Goal: Task Accomplishment & Management: Complete application form

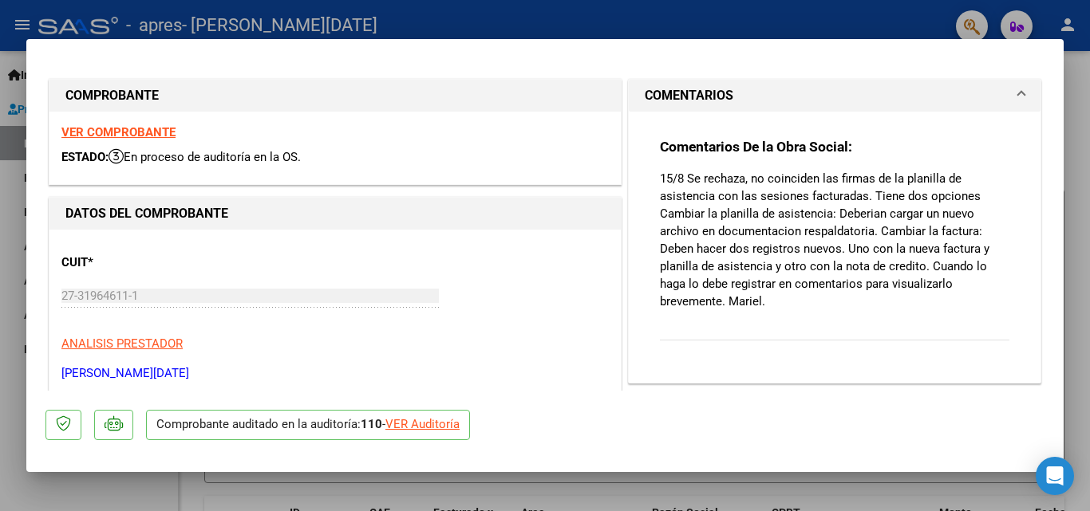
click at [572, 22] on div at bounding box center [545, 255] width 1090 height 511
type input "$ 0,00"
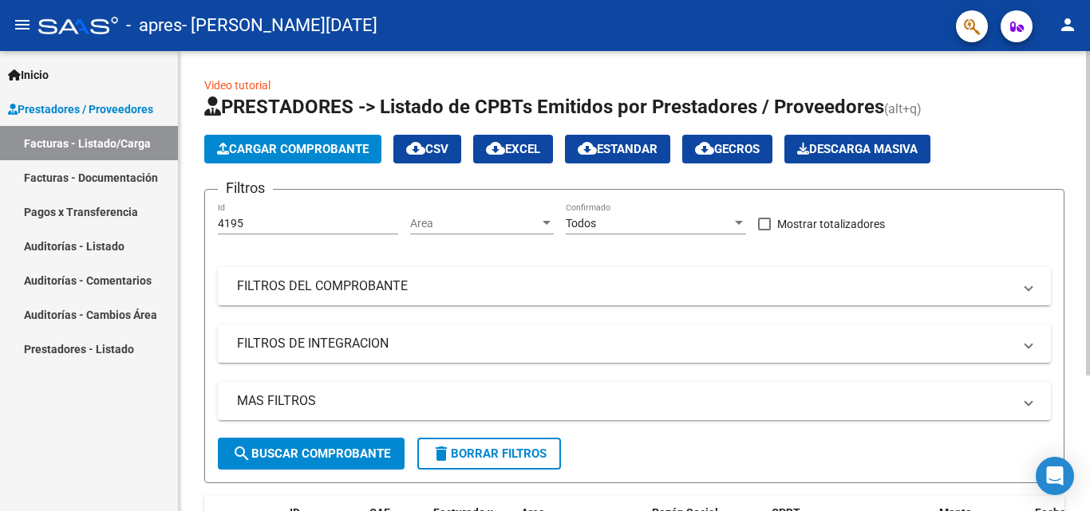
click at [282, 149] on span "Cargar Comprobante" at bounding box center [293, 149] width 152 height 14
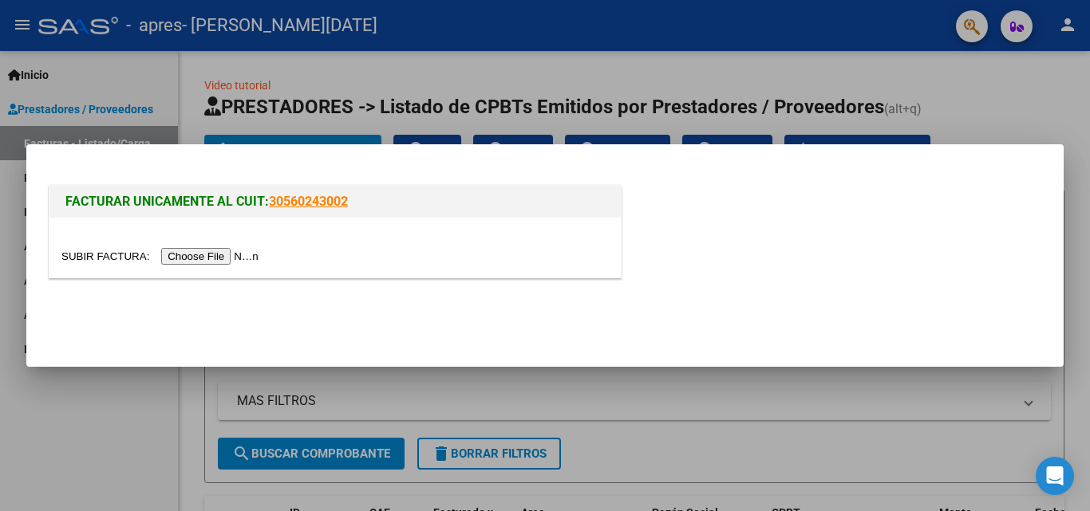
click at [209, 260] on input "file" at bounding box center [162, 256] width 202 height 17
click at [247, 251] on input "file" at bounding box center [162, 256] width 202 height 17
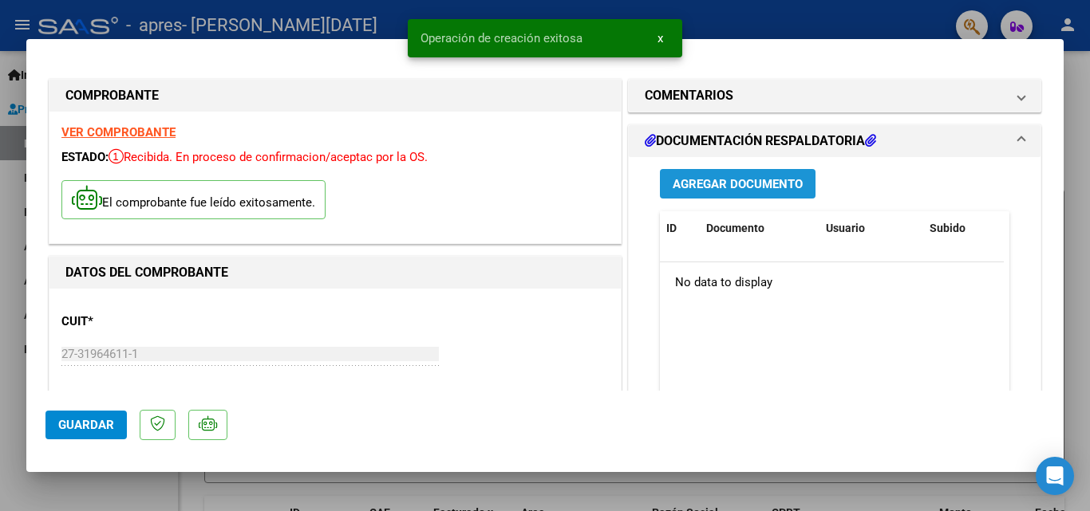
click at [709, 177] on span "Agregar Documento" at bounding box center [738, 184] width 130 height 14
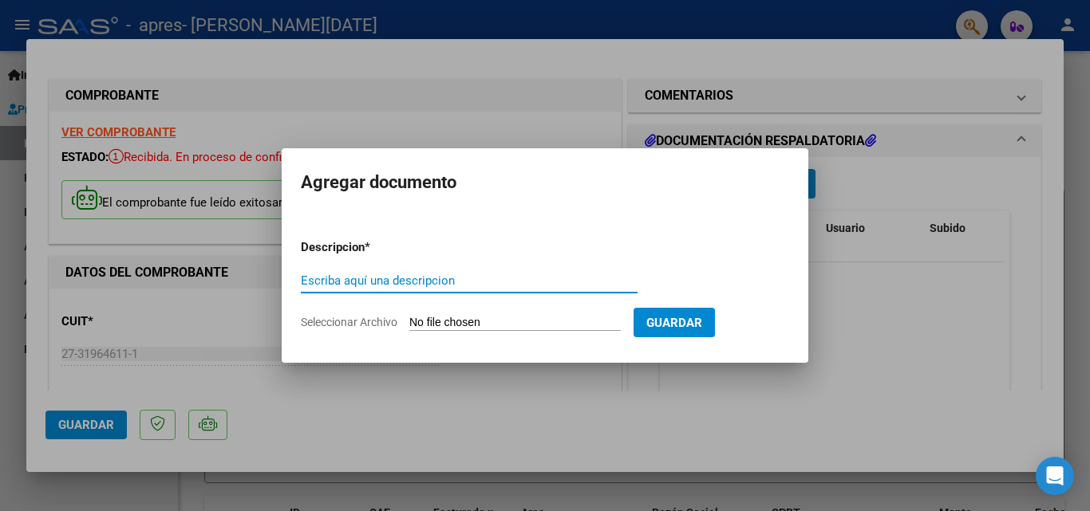
click at [476, 286] on input "Escriba aquí una descripcion" at bounding box center [469, 281] width 337 height 14
click at [434, 318] on input "Seleccionar Archivo" at bounding box center [514, 323] width 211 height 15
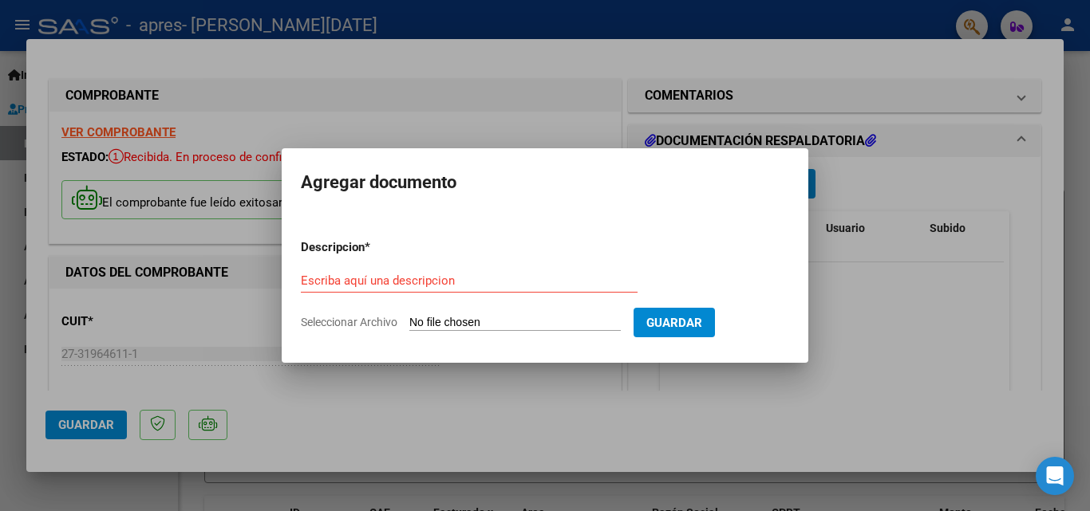
click at [522, 319] on input "Seleccionar Archivo" at bounding box center [514, 323] width 211 height 15
type input "C:\fakepath\planilla [PERSON_NAME] ag.pdf"
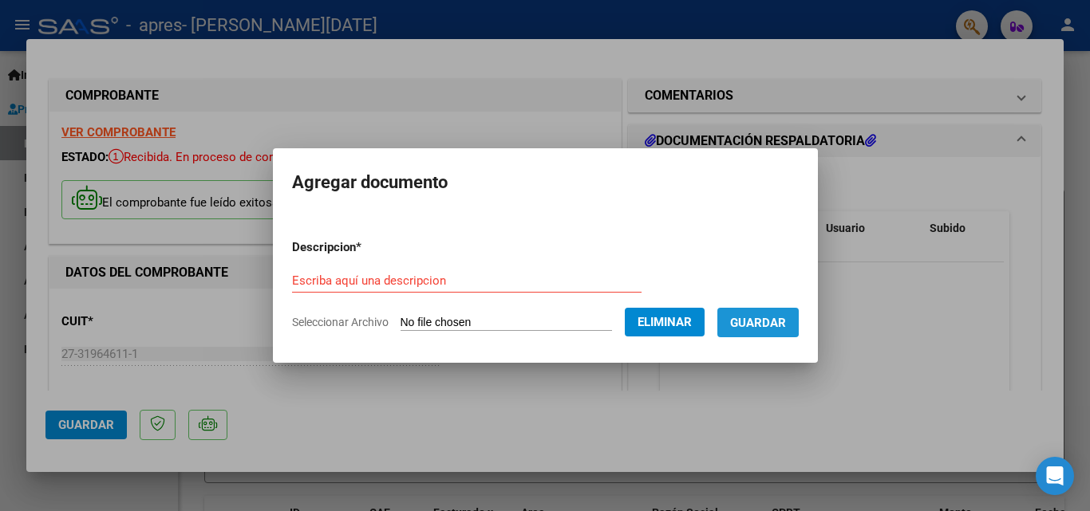
click at [760, 315] on span "Guardar" at bounding box center [758, 322] width 56 height 14
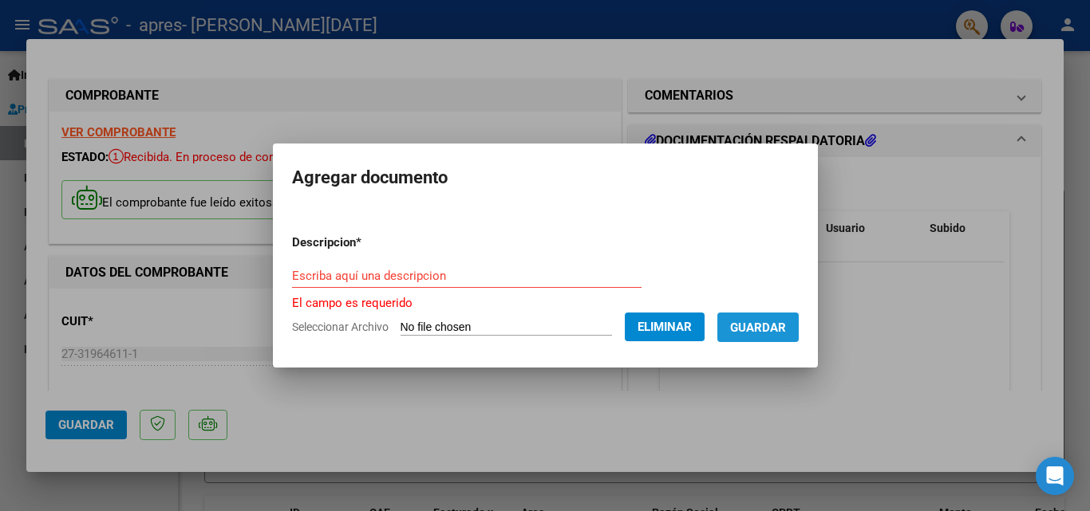
click at [762, 318] on button "Guardar" at bounding box center [757, 328] width 81 height 30
click at [373, 283] on div "Escriba aquí una descripcion" at bounding box center [466, 276] width 349 height 24
click at [373, 280] on input "Escriba aquí una descripcion" at bounding box center [466, 276] width 349 height 14
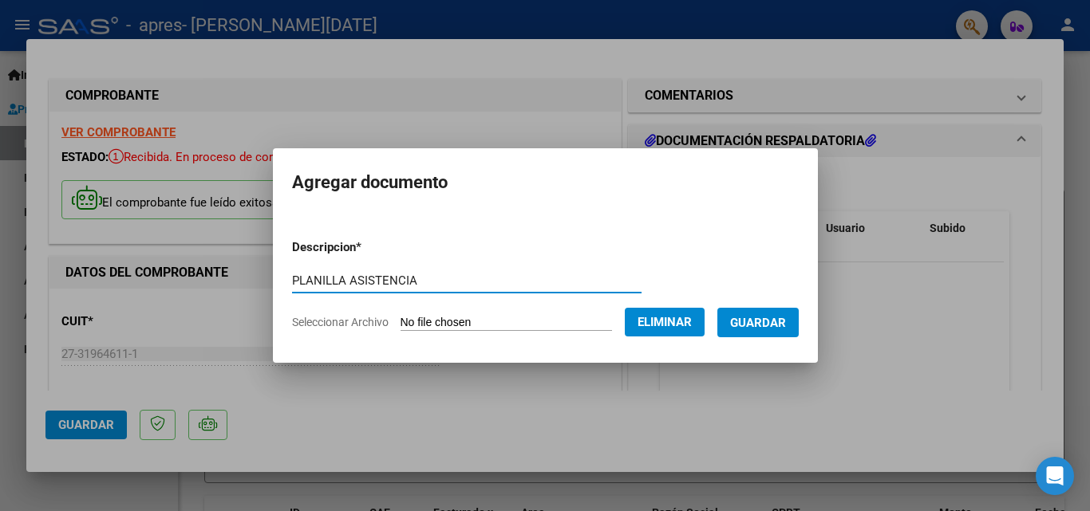
type input "PLANILLA ASISTENCIA"
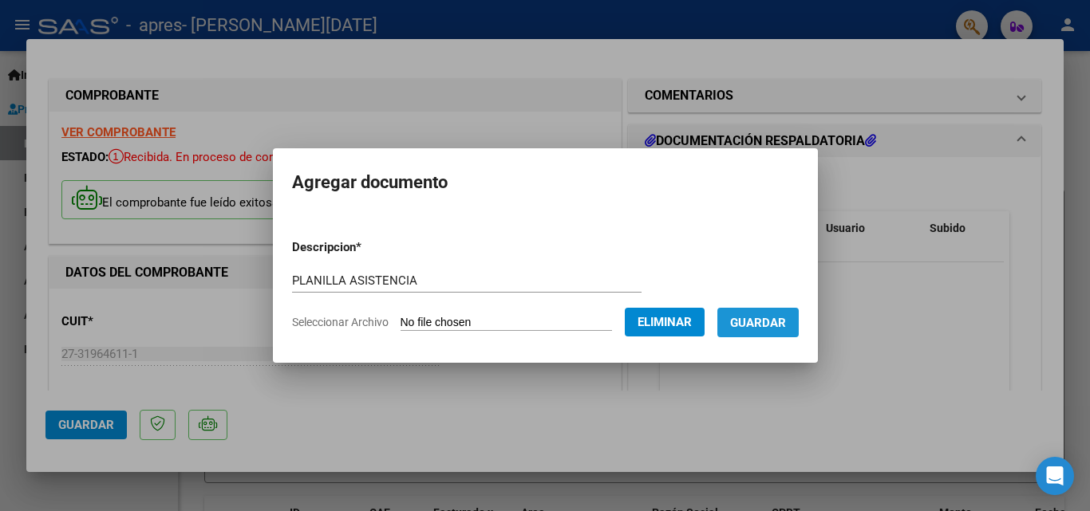
click at [799, 315] on button "Guardar" at bounding box center [757, 323] width 81 height 30
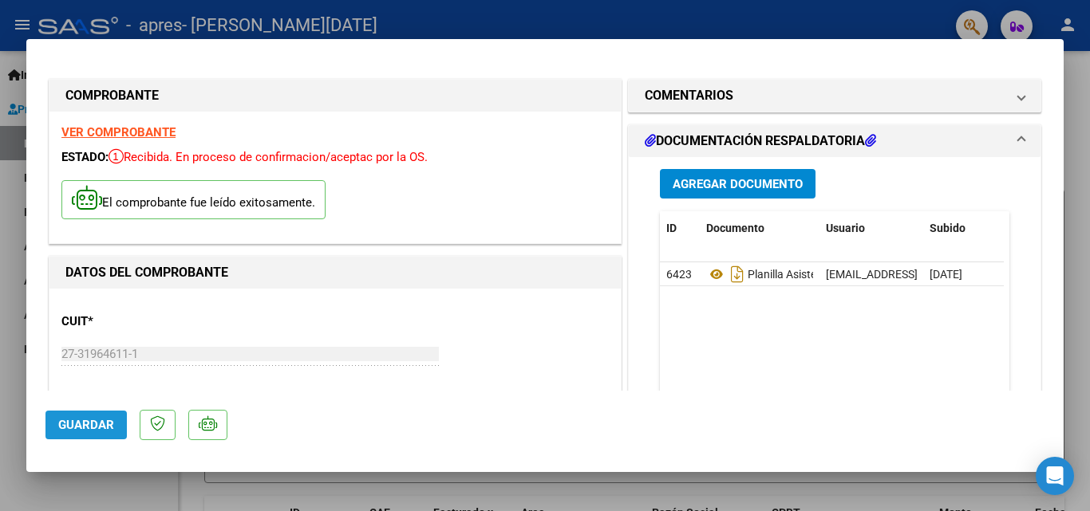
click at [102, 415] on button "Guardar" at bounding box center [85, 425] width 81 height 29
click at [719, 236] on div "Documento" at bounding box center [759, 228] width 107 height 18
click at [145, 124] on div "VER COMPROBANTE ESTADO: Recibida. En proceso de confirmacion/aceptac por la OS.…" at bounding box center [334, 178] width 571 height 132
click at [142, 128] on strong "VER COMPROBANTE" at bounding box center [118, 132] width 114 height 14
click at [14, 65] on div at bounding box center [545, 255] width 1090 height 511
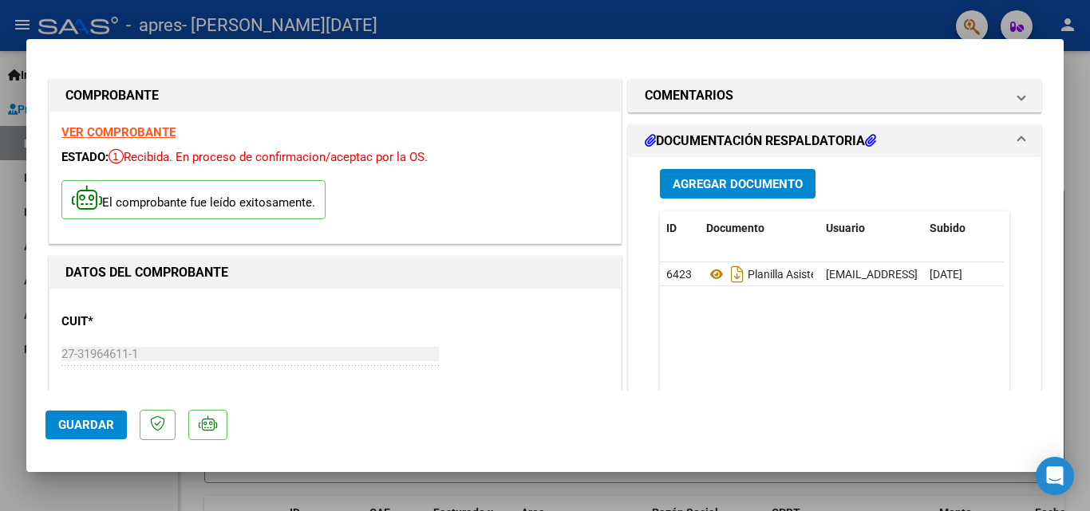
type input "$ 0,00"
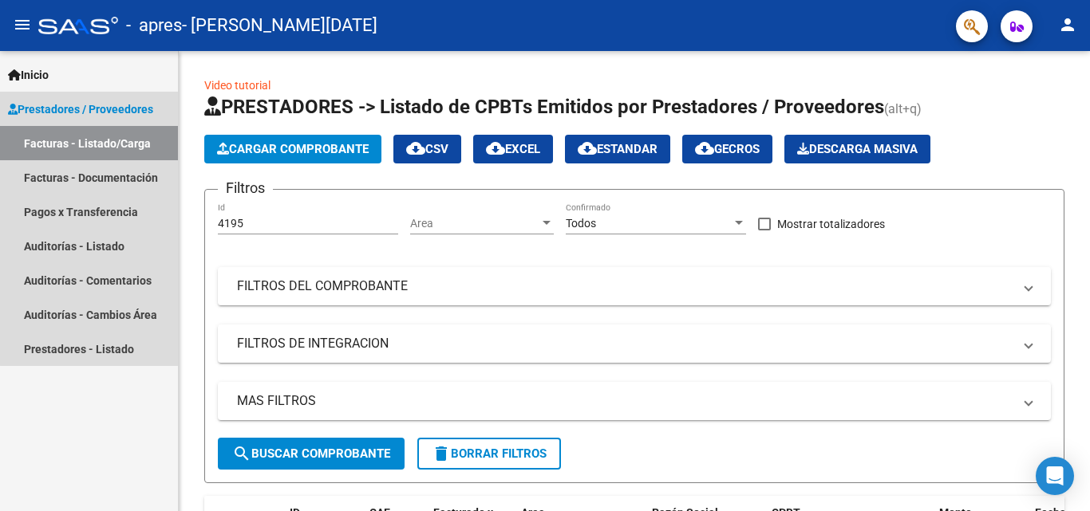
click at [105, 138] on link "Facturas - Listado/Carga" at bounding box center [89, 143] width 178 height 34
click at [132, 168] on link "Facturas - Documentación" at bounding box center [89, 177] width 178 height 34
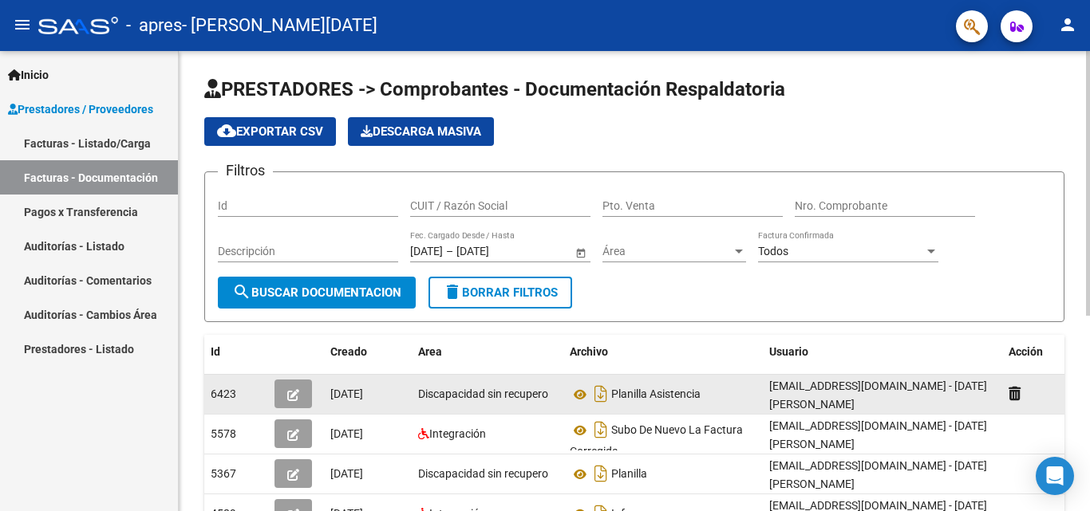
click at [287, 391] on icon "button" at bounding box center [293, 395] width 12 height 12
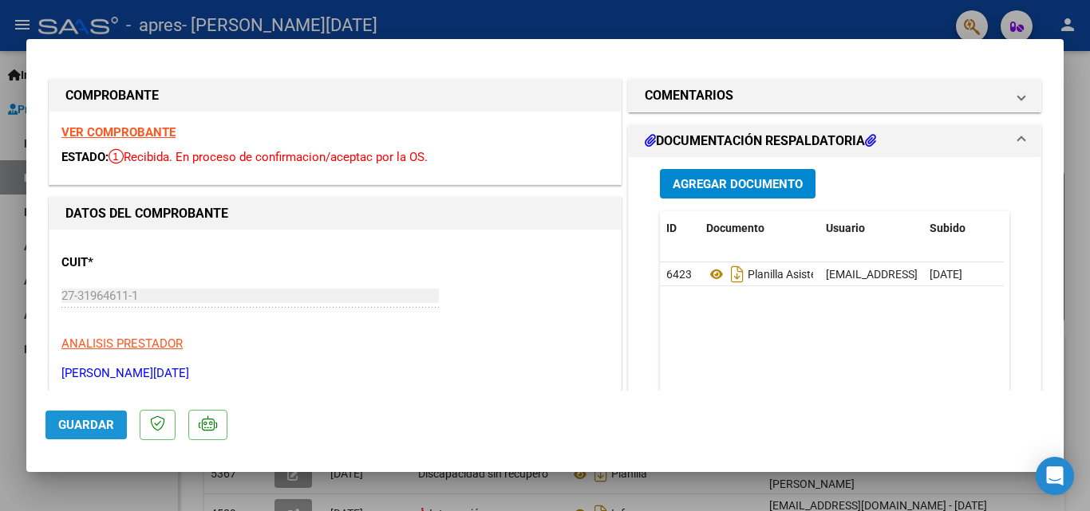
click at [75, 420] on span "Guardar" at bounding box center [86, 425] width 56 height 14
